Goal: Transaction & Acquisition: Purchase product/service

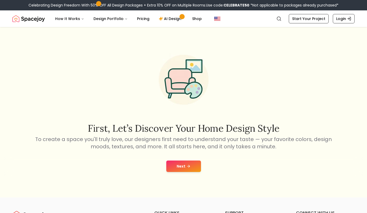
click at [178, 166] on button "Next" at bounding box center [183, 165] width 35 height 11
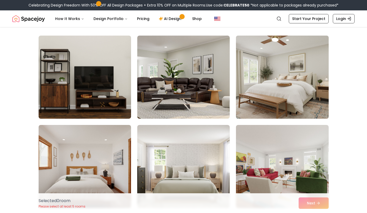
scroll to position [130, 0]
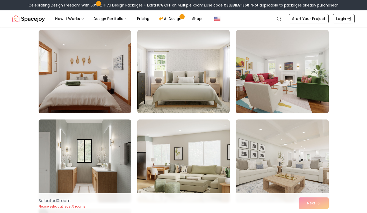
drag, startPoint x: 286, startPoint y: 95, endPoint x: 300, endPoint y: 168, distance: 74.5
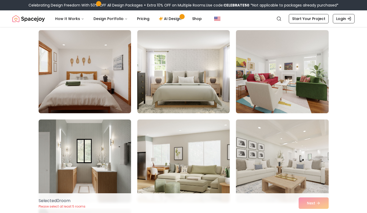
click at [286, 94] on img at bounding box center [282, 71] width 93 height 83
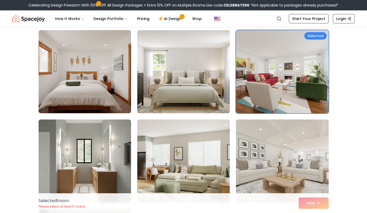
click at [168, 100] on img at bounding box center [183, 71] width 97 height 87
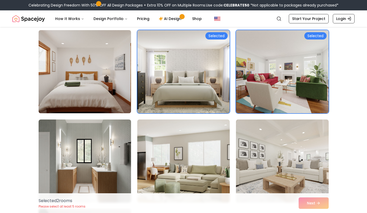
drag, startPoint x: 110, startPoint y: 79, endPoint x: 122, endPoint y: 86, distance: 14.2
click at [109, 78] on img at bounding box center [84, 71] width 97 height 87
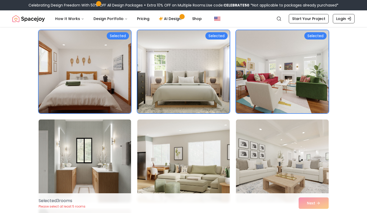
click at [127, 146] on img at bounding box center [84, 160] width 97 height 87
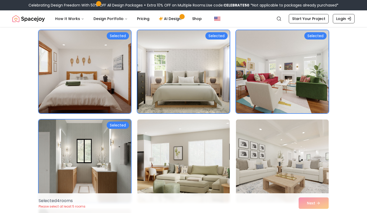
click at [185, 152] on img at bounding box center [183, 160] width 97 height 87
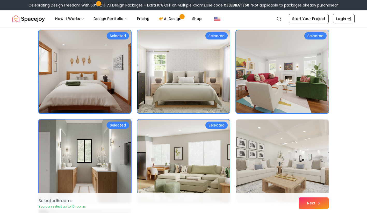
click at [278, 143] on img at bounding box center [282, 160] width 97 height 87
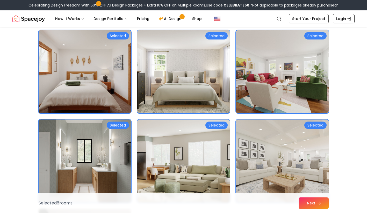
click at [321, 203] on icon at bounding box center [320, 203] width 4 height 4
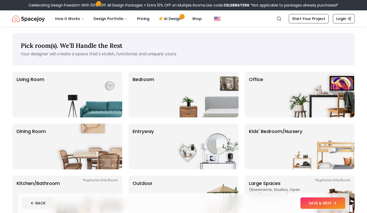
click at [314, 202] on button "SAVE & NEXT" at bounding box center [323, 202] width 45 height 11
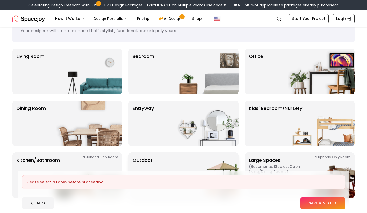
scroll to position [130, 0]
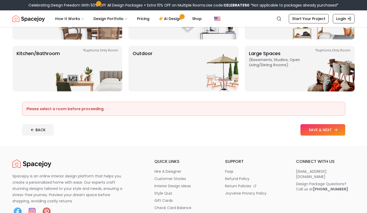
click at [317, 132] on button "SAVE & NEXT" at bounding box center [323, 129] width 45 height 11
click at [224, 71] on img at bounding box center [205, 69] width 66 height 46
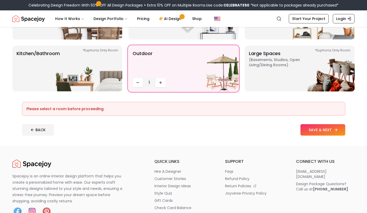
click at [322, 128] on button "SAVE & NEXT" at bounding box center [323, 129] width 45 height 11
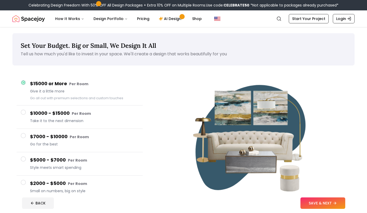
click at [63, 91] on span "Give it a little more" at bounding box center [84, 90] width 109 height 5
click at [79, 116] on small "Per Room" at bounding box center [81, 113] width 19 height 5
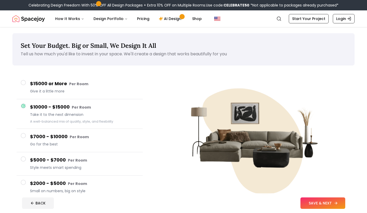
click at [322, 200] on button "SAVE & NEXT" at bounding box center [323, 202] width 45 height 11
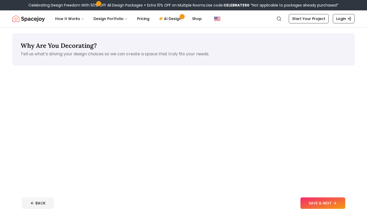
scroll to position [130, 0]
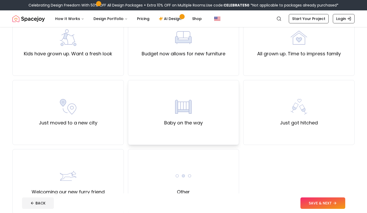
click at [191, 97] on div "Baby on the way" at bounding box center [184, 112] width 112 height 65
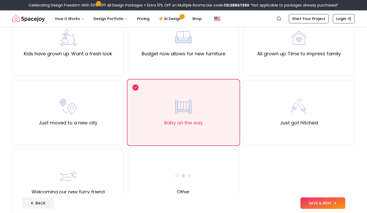
click at [331, 204] on button "SAVE & NEXT" at bounding box center [323, 202] width 45 height 11
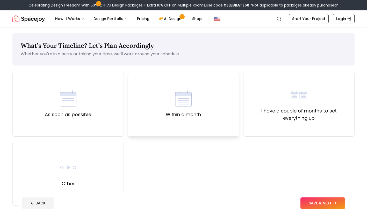
click at [196, 104] on div "Within a month" at bounding box center [183, 104] width 35 height 28
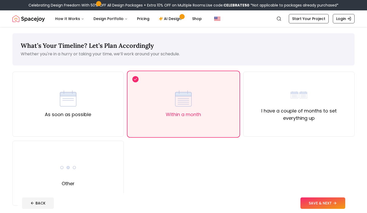
click at [315, 198] on button "SAVE & NEXT" at bounding box center [323, 202] width 45 height 11
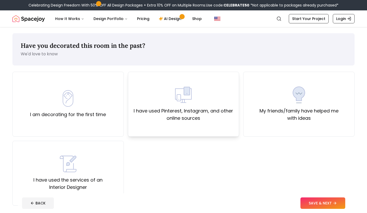
click at [192, 104] on div "I have used Pinterest, Instagram, and other online sources" at bounding box center [184, 103] width 103 height 35
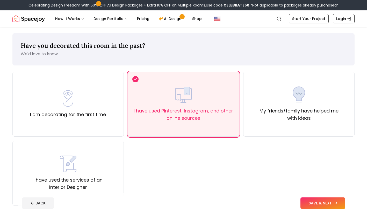
click at [333, 204] on button "SAVE & NEXT" at bounding box center [323, 202] width 45 height 11
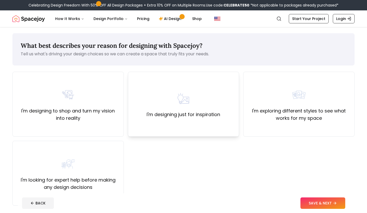
click at [198, 100] on div "I'm designing just for inspiration" at bounding box center [184, 104] width 74 height 28
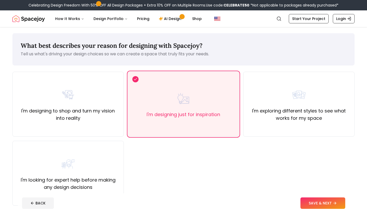
click at [336, 198] on button "SAVE & NEXT" at bounding box center [323, 202] width 45 height 11
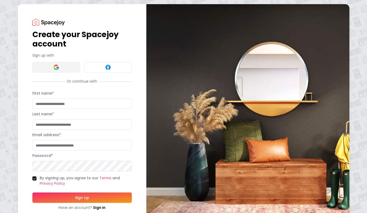
click at [60, 69] on button at bounding box center [56, 67] width 48 height 10
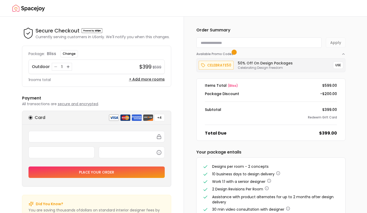
click at [239, 47] on input at bounding box center [260, 42] width 126 height 10
paste input "********"
type input "********"
click at [340, 42] on form "******** Apply" at bounding box center [271, 42] width 149 height 10
click at [336, 41] on button "Apply" at bounding box center [336, 42] width 20 height 10
